Goal: Task Accomplishment & Management: Manage account settings

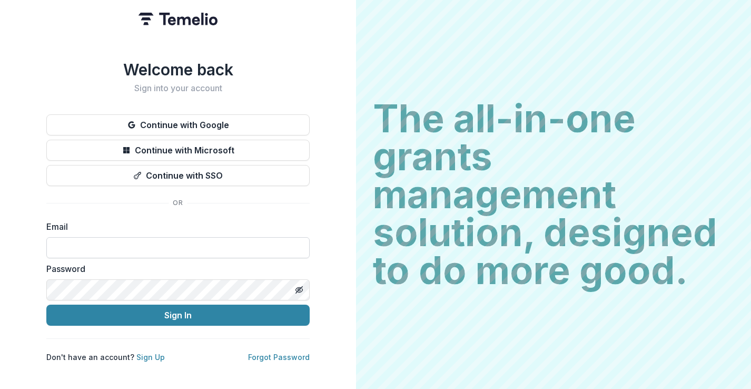
click at [162, 247] on input at bounding box center [177, 247] width 263 height 21
type input "**********"
click at [46, 304] on button "Sign In" at bounding box center [177, 314] width 263 height 21
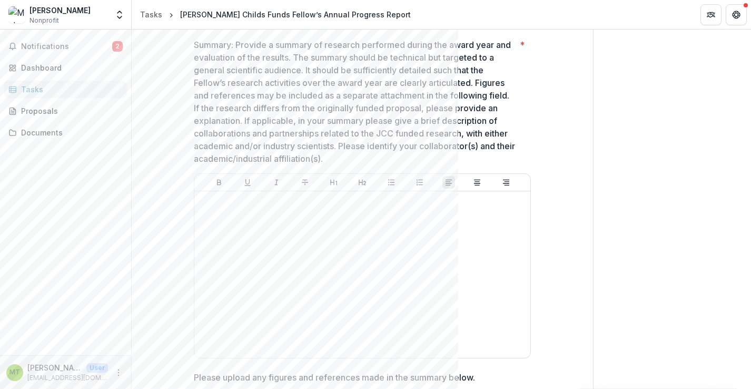
scroll to position [302, 0]
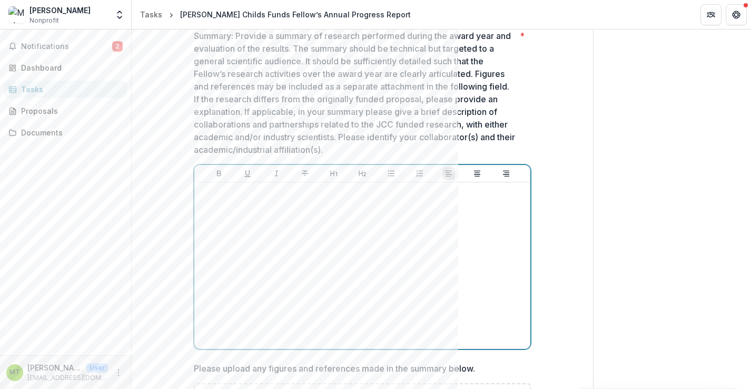
click at [230, 217] on div at bounding box center [361, 265] width 327 height 158
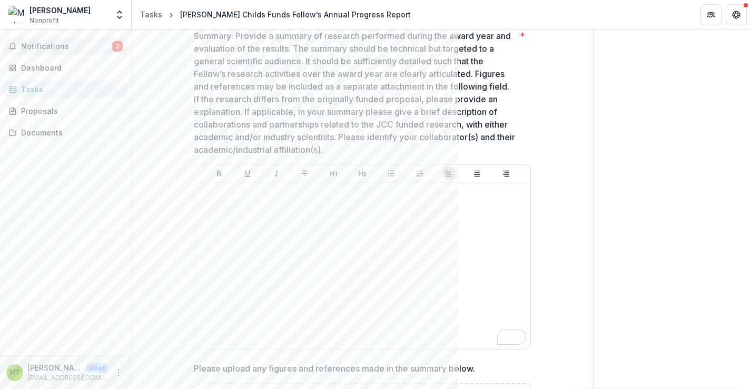
click at [55, 48] on span "Notifications" at bounding box center [66, 46] width 91 height 9
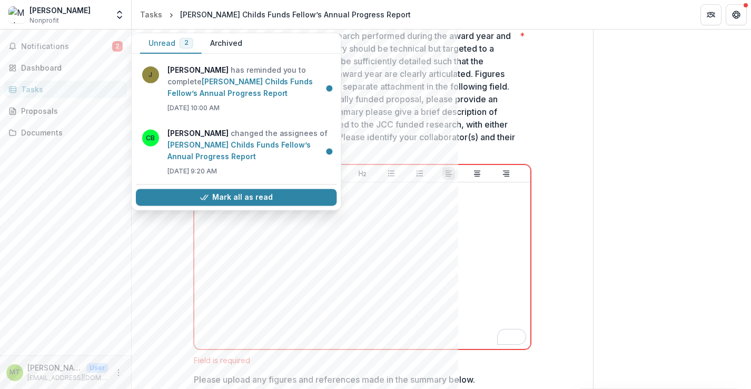
click at [92, 210] on div "Notifications 2 Unread 2 Archived J [PERSON_NAME] has reminded you to complete …" at bounding box center [65, 191] width 131 height 325
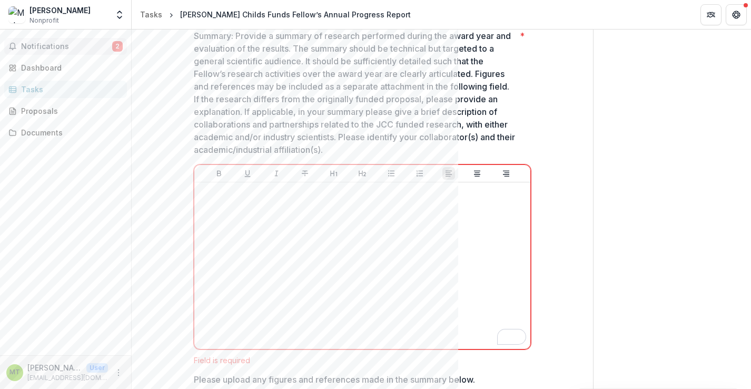
click at [92, 45] on span "Notifications" at bounding box center [66, 46] width 91 height 9
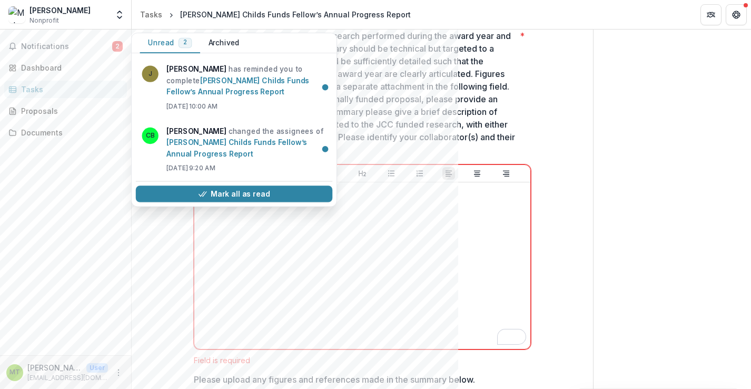
click at [74, 180] on div "Notifications 2 Unread 2 Archived J [PERSON_NAME] has reminded you to complete …" at bounding box center [65, 191] width 131 height 325
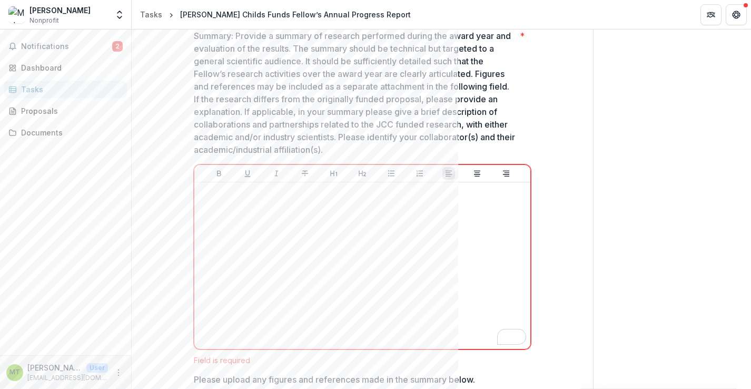
click at [215, 87] on p "Summary: Provide a summary of research performed during the award year and eval…" at bounding box center [355, 92] width 322 height 126
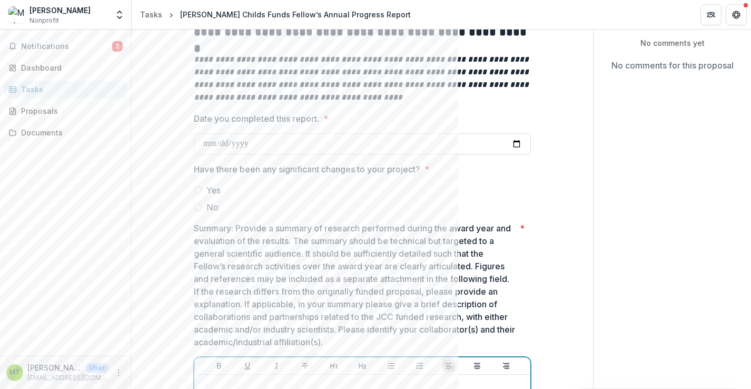
scroll to position [0, 0]
